Goal: Information Seeking & Learning: Learn about a topic

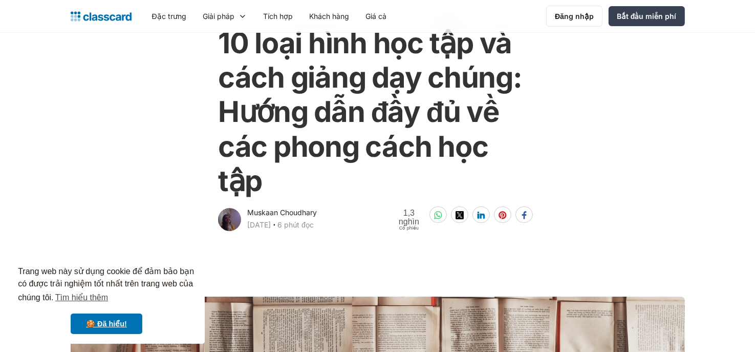
scroll to position [170, 0]
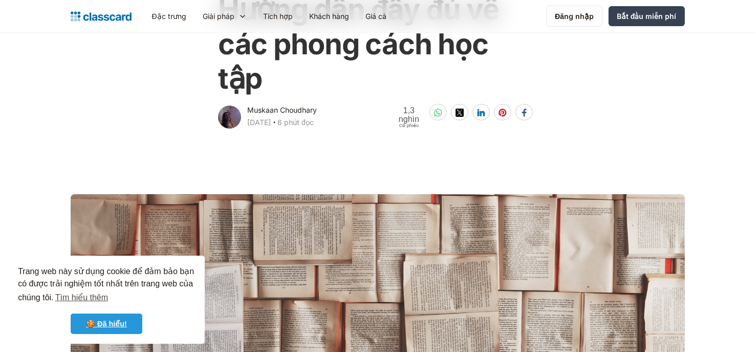
click at [114, 321] on font "🍪 Đã [PERSON_NAME]!" at bounding box center [106, 323] width 41 height 8
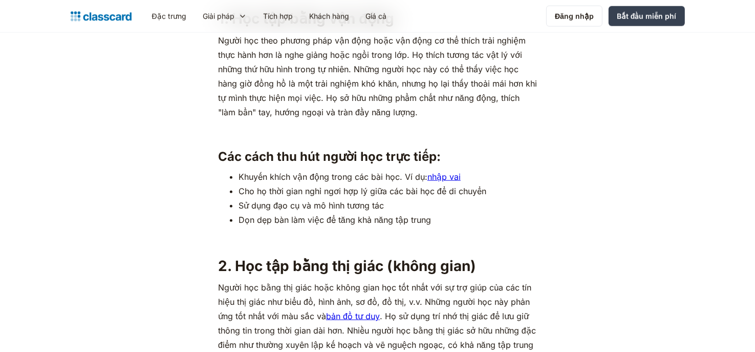
scroll to position [1194, 0]
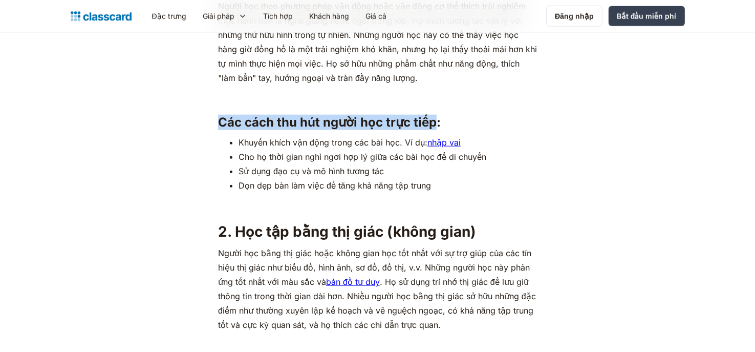
drag, startPoint x: 221, startPoint y: 121, endPoint x: 435, endPoint y: 127, distance: 214.1
click at [435, 127] on font "Các cách thu hút người học [PERSON_NAME]:" at bounding box center [329, 122] width 223 height 15
copy font "Các cách thu hút người học [PERSON_NAME]"
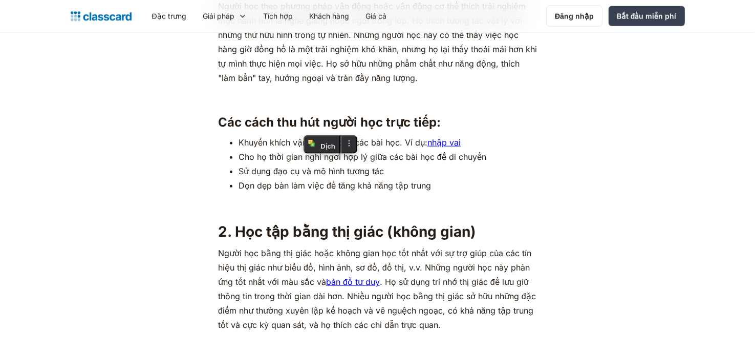
drag, startPoint x: 239, startPoint y: 141, endPoint x: 271, endPoint y: 141, distance: 32.8
click at [271, 141] on font "[PERSON_NAME] khích vận động trong các bài học. Ví dụ:" at bounding box center [333, 142] width 189 height 10
drag, startPoint x: 207, startPoint y: 171, endPoint x: 227, endPoint y: 166, distance: 21.1
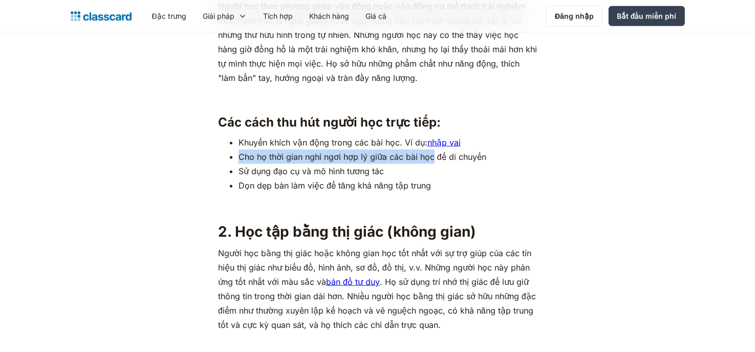
drag, startPoint x: 239, startPoint y: 156, endPoint x: 432, endPoint y: 159, distance: 193.0
click at [432, 159] on font "Cho [PERSON_NAME] gian [PERSON_NAME] hợp lý giữa các bài học để di chuyển" at bounding box center [363, 157] width 248 height 10
copy font "Cho họ thời gian nghỉ ngơi hợp lý giữa các bài học"
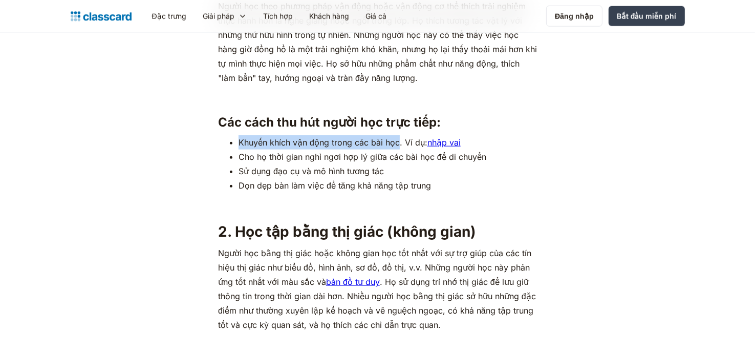
drag, startPoint x: 238, startPoint y: 142, endPoint x: 399, endPoint y: 133, distance: 162.0
copy font "Khuyến khích vận động trong các bài học"
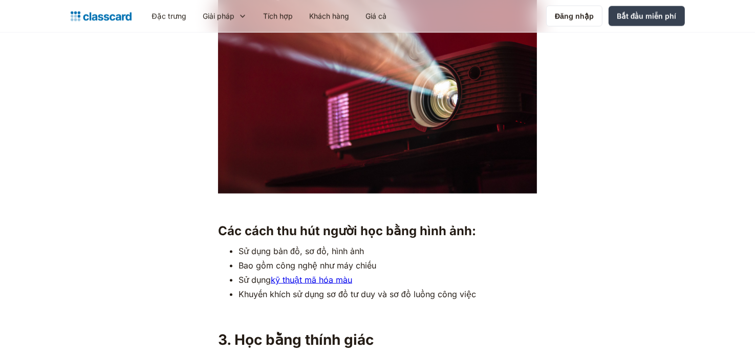
scroll to position [1604, 0]
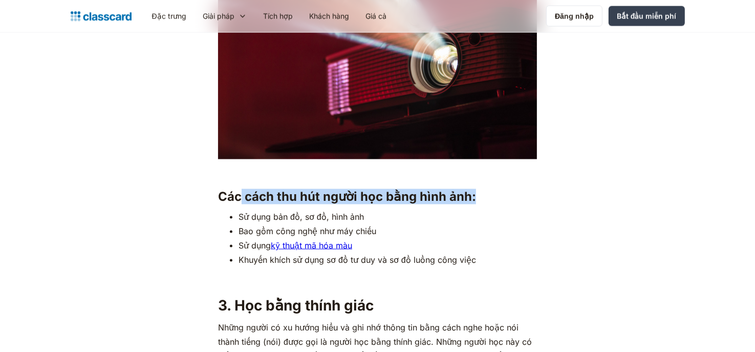
drag, startPoint x: 242, startPoint y: 198, endPoint x: 471, endPoint y: 189, distance: 229.5
copy font "cách thu hút người học bằng hình ảnh:"
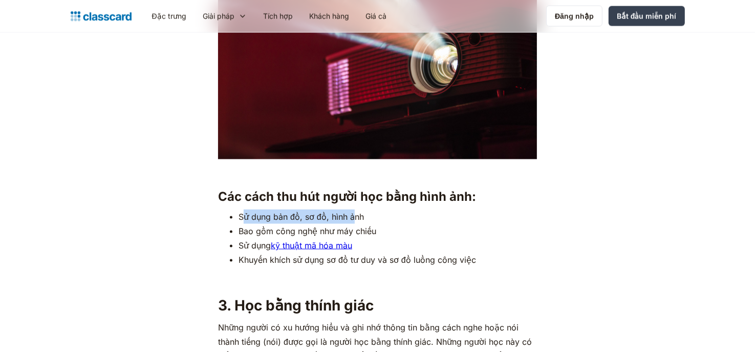
drag, startPoint x: 250, startPoint y: 216, endPoint x: 285, endPoint y: 214, distance: 34.4
click at [354, 210] on li "[PERSON_NAME] bản đồ, sơ đồ, [PERSON_NAME]" at bounding box center [388, 216] width 298 height 14
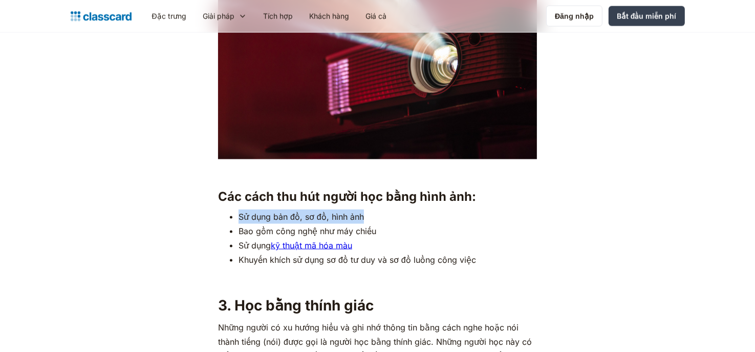
drag, startPoint x: 248, startPoint y: 216, endPoint x: 371, endPoint y: 215, distance: 122.9
click at [371, 215] on li "[PERSON_NAME] bản đồ, sơ đồ, [PERSON_NAME]" at bounding box center [388, 216] width 298 height 14
copy font "[PERSON_NAME] bản đồ, sơ đồ, [PERSON_NAME]"
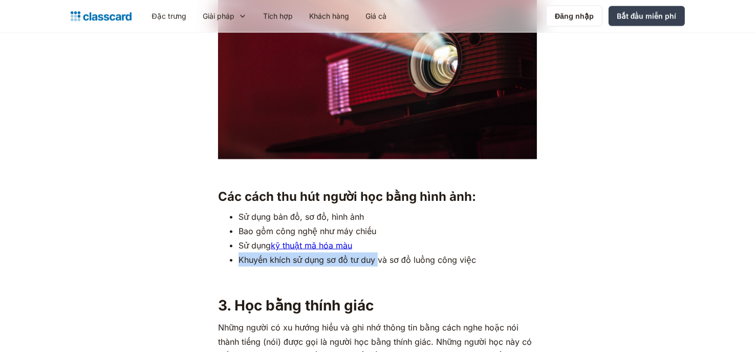
drag, startPoint x: 239, startPoint y: 260, endPoint x: 378, endPoint y: 264, distance: 139.3
click at [378, 264] on font "[PERSON_NAME] khích [PERSON_NAME] sơ đồ tư [PERSON_NAME] và sơ đồ [PERSON_NAME]…" at bounding box center [358, 259] width 238 height 10
copy font "[PERSON_NAME] khích [PERSON_NAME] sơ đồ tư [PERSON_NAME]"
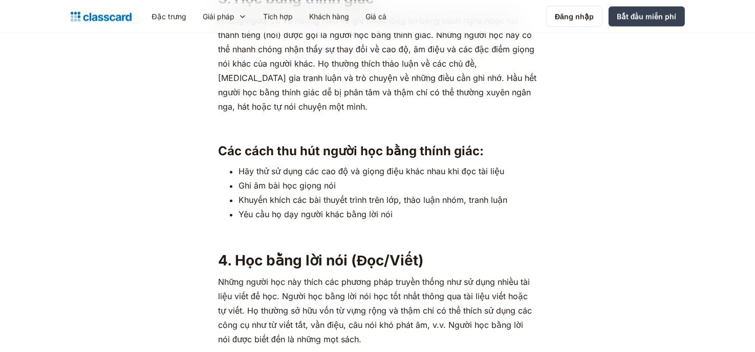
scroll to position [1979, 0]
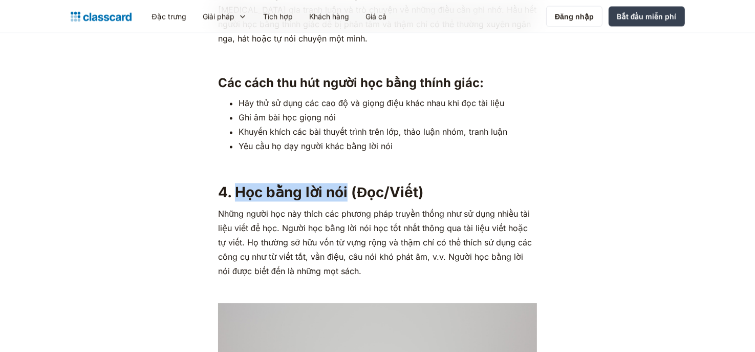
drag, startPoint x: 233, startPoint y: 193, endPoint x: 347, endPoint y: 191, distance: 113.1
click at [347, 191] on font "4. Học bằng lời nói (Đọc/Viết)" at bounding box center [321, 191] width 206 height 17
copy font "Học bằng lời nói"
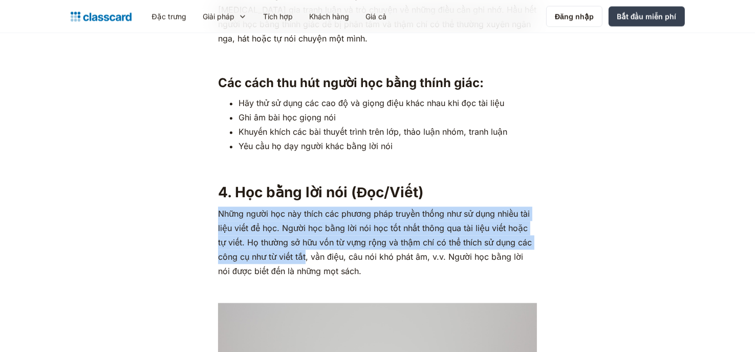
drag, startPoint x: 218, startPoint y: 212, endPoint x: 306, endPoint y: 255, distance: 98.0
click at [306, 255] on font "[PERSON_NAME] người học này thích các [PERSON_NAME] truyền thống [PERSON_NAME] …" at bounding box center [375, 242] width 314 height 68
copy font "[PERSON_NAME] người học này thích các [PERSON_NAME] truyền thống [PERSON_NAME] …"
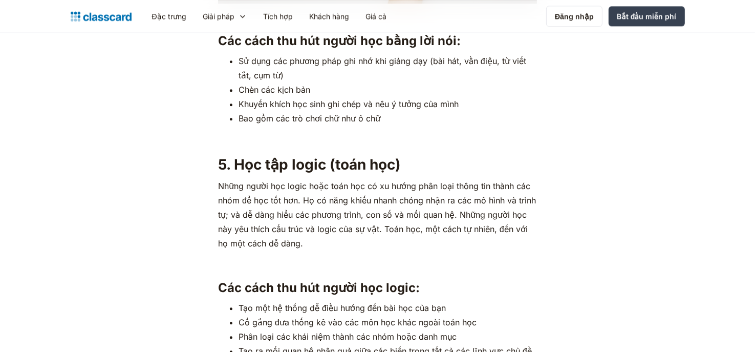
scroll to position [2389, 0]
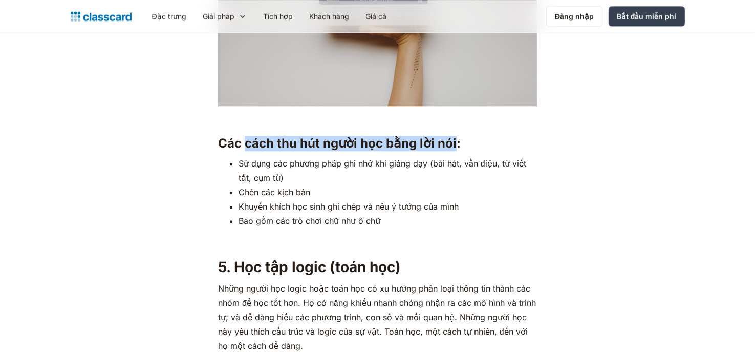
drag, startPoint x: 245, startPoint y: 143, endPoint x: 453, endPoint y: 147, distance: 207.9
click at [453, 147] on font "Các cách thu hút người học bằng lời nói:" at bounding box center [339, 143] width 243 height 15
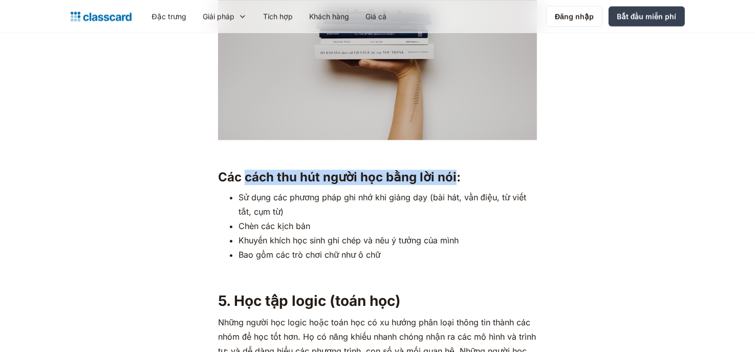
copy font "cách thu hút người học bằng lời nói"
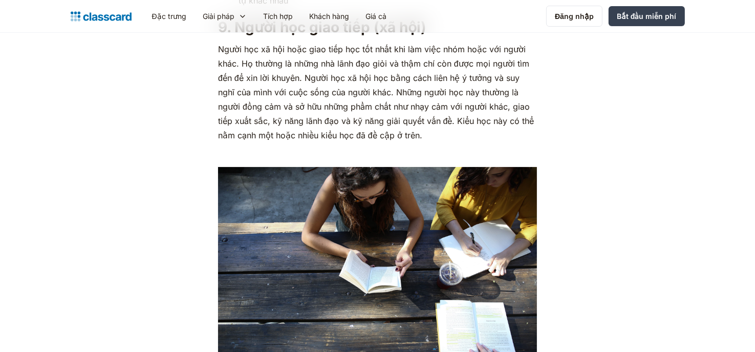
scroll to position [3788, 0]
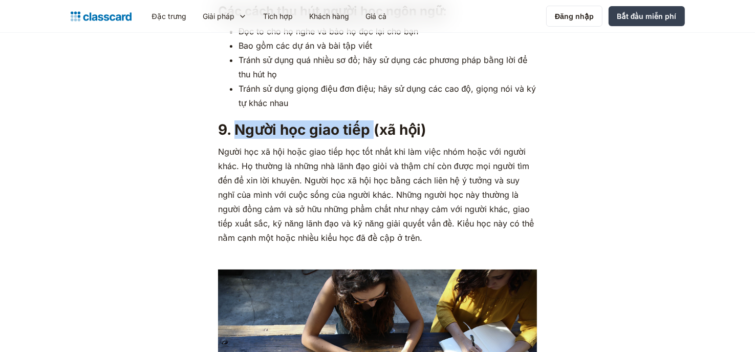
drag, startPoint x: 243, startPoint y: 127, endPoint x: 376, endPoint y: 126, distance: 133.1
click at [376, 126] on font "9. Người học [PERSON_NAME] (xã hội)" at bounding box center [322, 129] width 208 height 17
copy font "Người học giao tiếp"
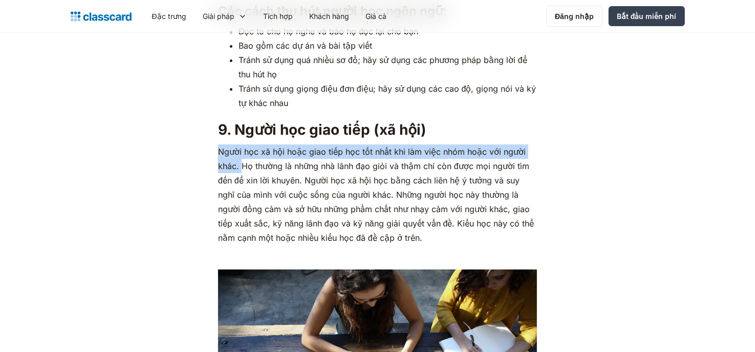
drag, startPoint x: 220, startPoint y: 151, endPoint x: 240, endPoint y: 164, distance: 23.7
click at [240, 164] on font "Người học xã [PERSON_NAME] [PERSON_NAME] học tốt nhất [PERSON_NAME] việc nhóm h…" at bounding box center [376, 194] width 316 height 96
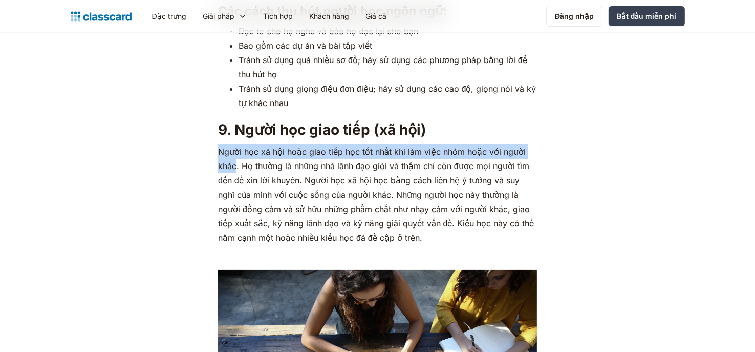
drag, startPoint x: 224, startPoint y: 149, endPoint x: 237, endPoint y: 163, distance: 19.2
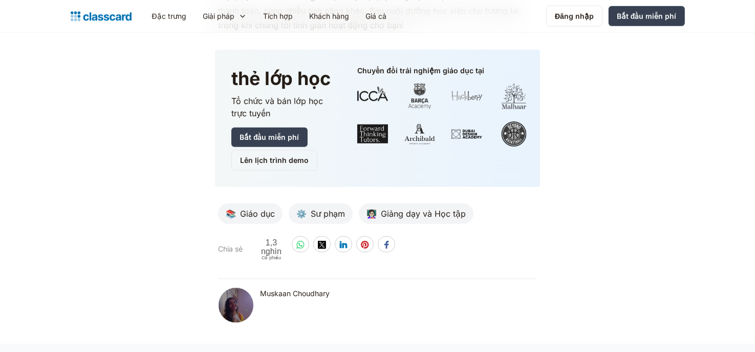
scroll to position [4948, 0]
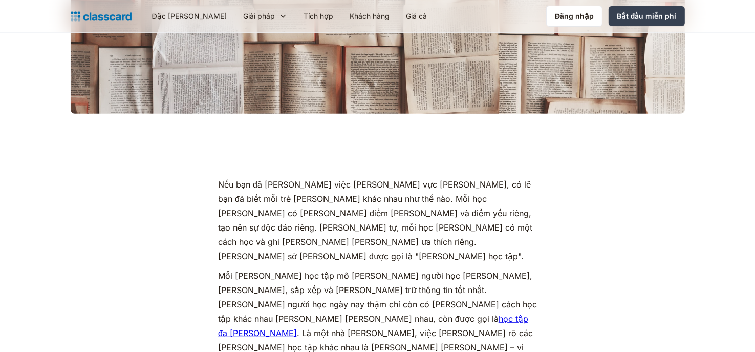
scroll to position [648, 0]
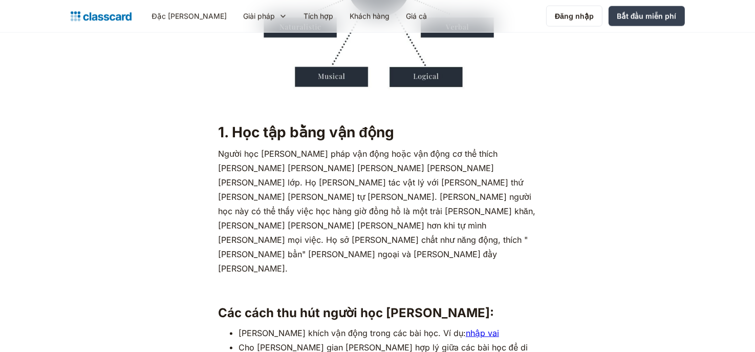
scroll to position [1245, 0]
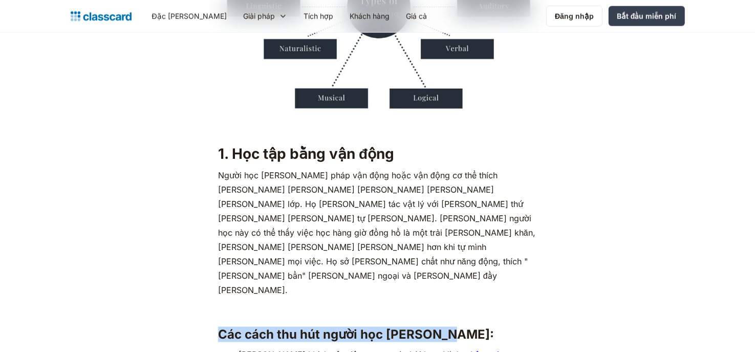
drag, startPoint x: 218, startPoint y: 70, endPoint x: 437, endPoint y: 78, distance: 218.7
click at [437, 327] on font "Các cách thu hút người học [PERSON_NAME]:" at bounding box center [356, 334] width 276 height 15
copy font "Các cách thu hút người học [PERSON_NAME]"
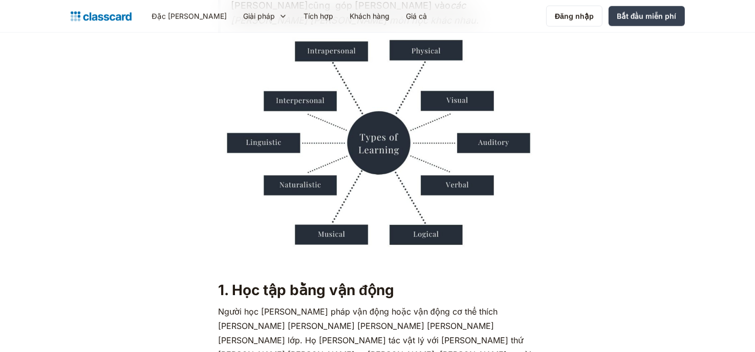
scroll to position [1143, 0]
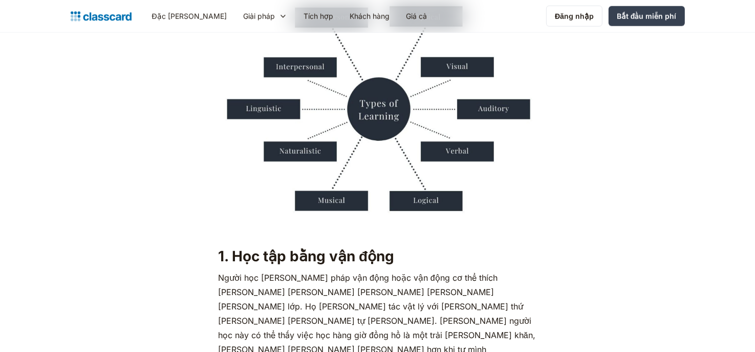
drag, startPoint x: 241, startPoint y: 193, endPoint x: 401, endPoint y: 199, distance: 160.8
copy font "[PERSON_NAME] khích vận động trong các bài học."
drag, startPoint x: 238, startPoint y: 208, endPoint x: 489, endPoint y: 212, distance: 251.4
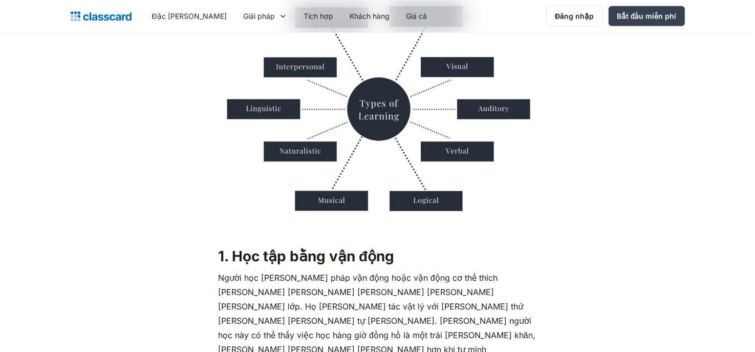
copy font "Cho [PERSON_NAME] gian [PERSON_NAME] hợp lý giữa các bài học để di chuyển"
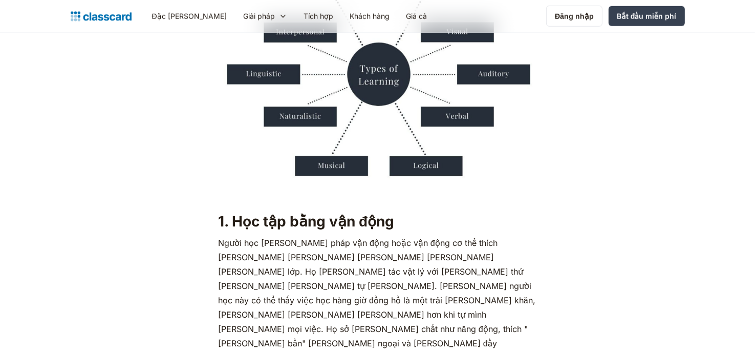
drag, startPoint x: 240, startPoint y: 159, endPoint x: 401, endPoint y: 161, distance: 161.8
copy font "[PERSON_NAME] khích vận động trong các bài học."
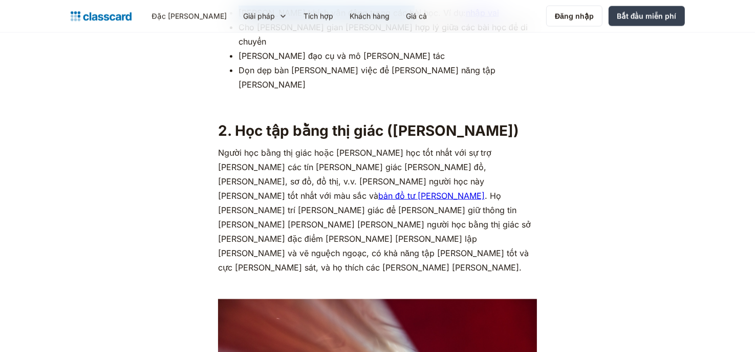
scroll to position [1621, 0]
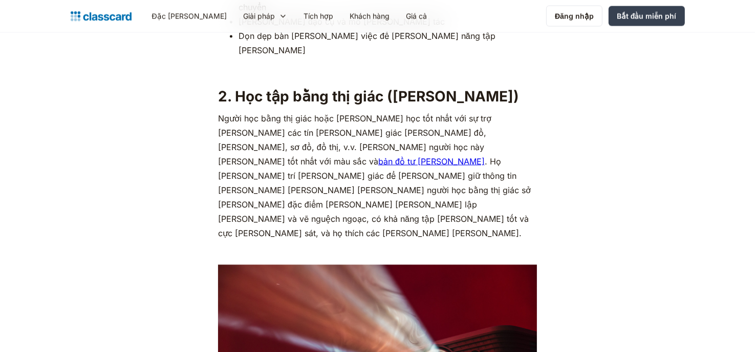
drag, startPoint x: 223, startPoint y: 178, endPoint x: 470, endPoint y: 184, distance: 247.3
copy font "Các cách thu hút người học bằng [PERSON_NAME]"
drag, startPoint x: 238, startPoint y: 200, endPoint x: 369, endPoint y: 205, distance: 130.6
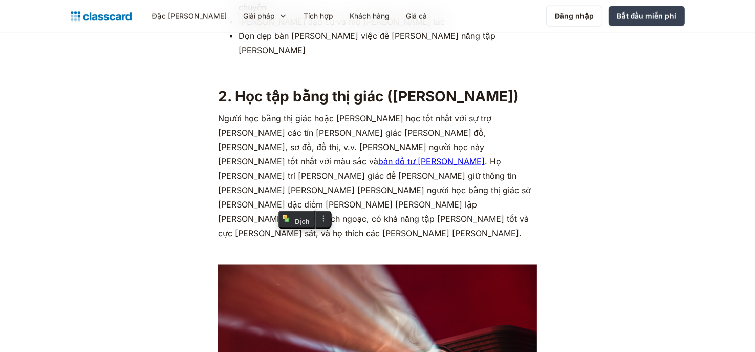
copy font "[PERSON_NAME] bản đồ, sơ đồ, [PERSON_NAME]"
drag, startPoint x: 240, startPoint y: 243, endPoint x: 376, endPoint y: 244, distance: 136.7
copy font "[PERSON_NAME] khích [PERSON_NAME] sơ đồ tư [PERSON_NAME]"
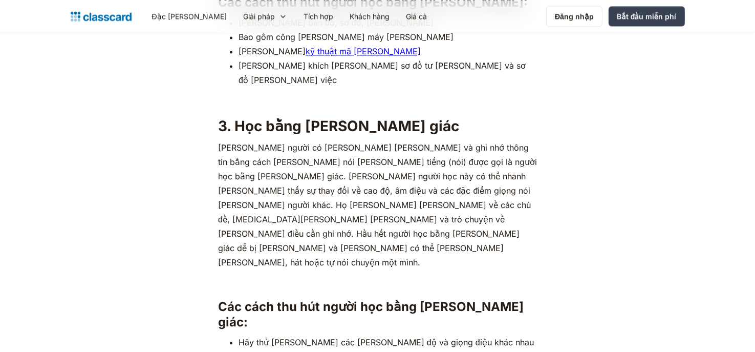
scroll to position [2099, 0]
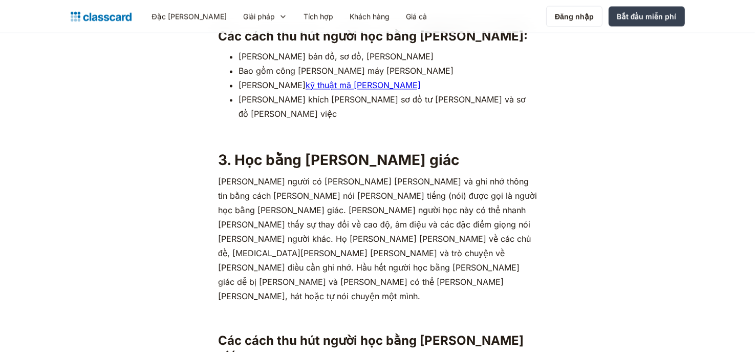
drag, startPoint x: 233, startPoint y: 72, endPoint x: 430, endPoint y: 66, distance: 196.7
copy font "Học bằng lời nói (Đọc/Viết)"
drag, startPoint x: 220, startPoint y: 91, endPoint x: 305, endPoint y: 133, distance: 95.2
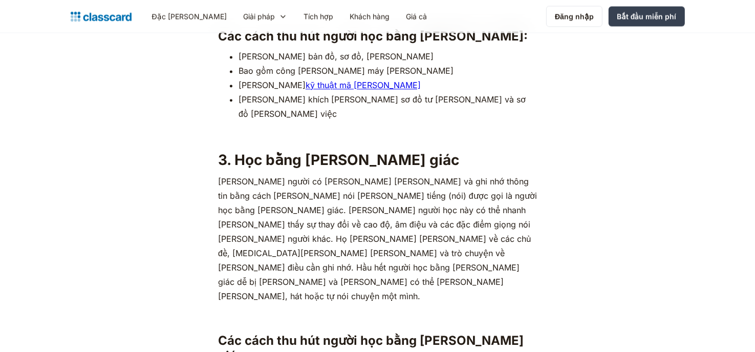
copy font "[PERSON_NAME] người học này thích các [PERSON_NAME] truyền thống [PERSON_NAME] …"
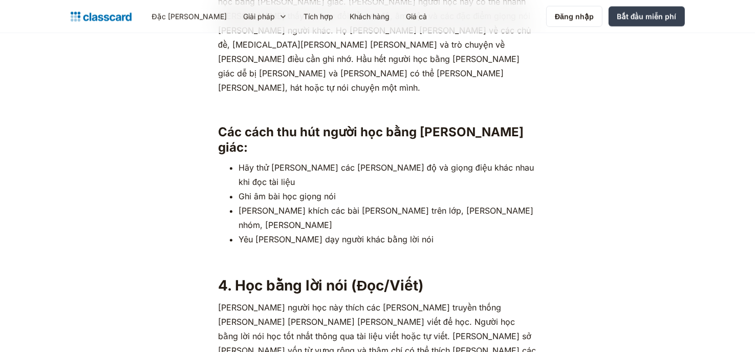
scroll to position [2323, 0]
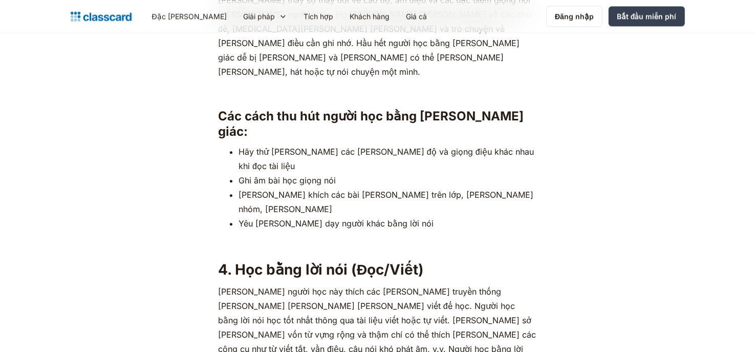
drag, startPoint x: 606, startPoint y: 128, endPoint x: 589, endPoint y: 133, distance: 17.7
drag, startPoint x: 220, startPoint y: 208, endPoint x: 453, endPoint y: 206, distance: 232.4
copy font "Các cách thu hút người học bằng lời nói"
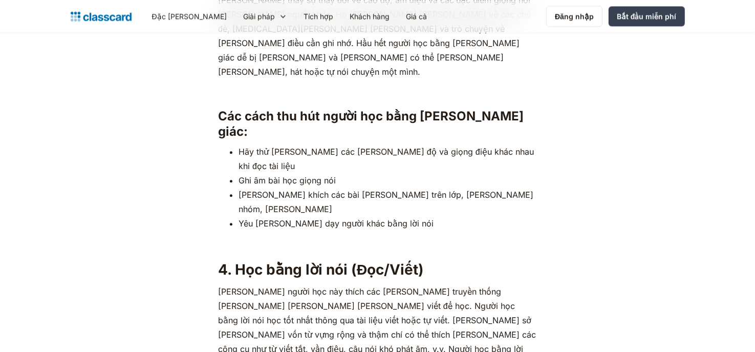
drag, startPoint x: 240, startPoint y: 225, endPoint x: 424, endPoint y: 234, distance: 184.5
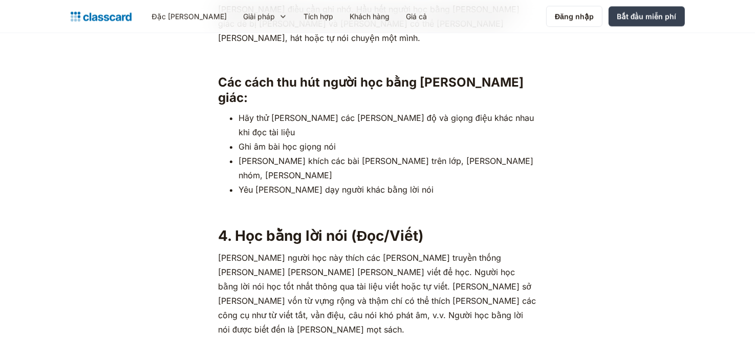
scroll to position [2392, 0]
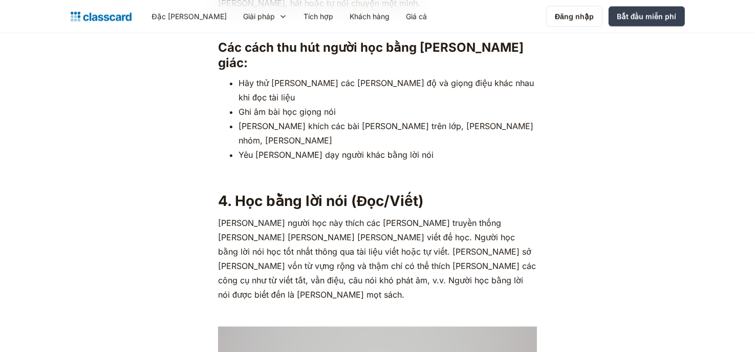
drag, startPoint x: 240, startPoint y: 202, endPoint x: 463, endPoint y: 210, distance: 223.3
